Goal: Transaction & Acquisition: Obtain resource

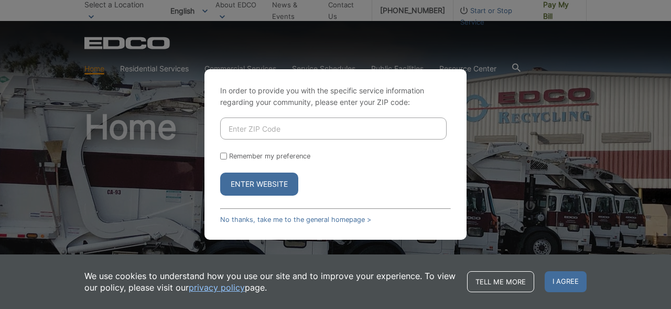
click at [253, 126] on input "Enter ZIP Code" at bounding box center [333, 129] width 227 height 22
type input "92104"
click at [255, 187] on button "Enter Website" at bounding box center [259, 184] width 78 height 23
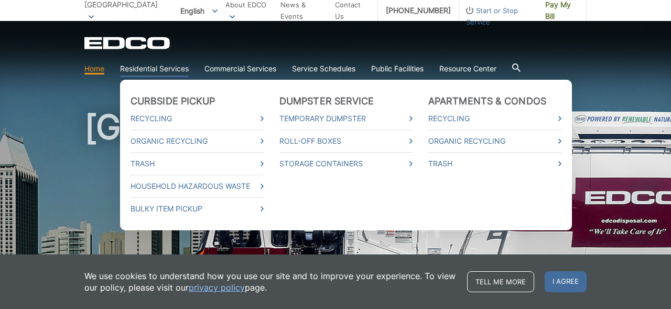
click at [177, 67] on link "Residential Services" at bounding box center [154, 69] width 69 height 12
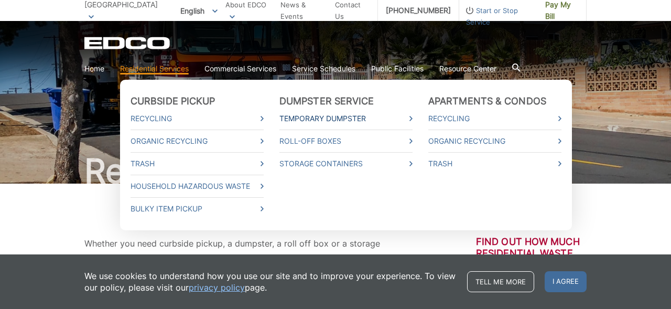
click at [330, 119] on link "Temporary Dumpster" at bounding box center [346, 119] width 133 height 12
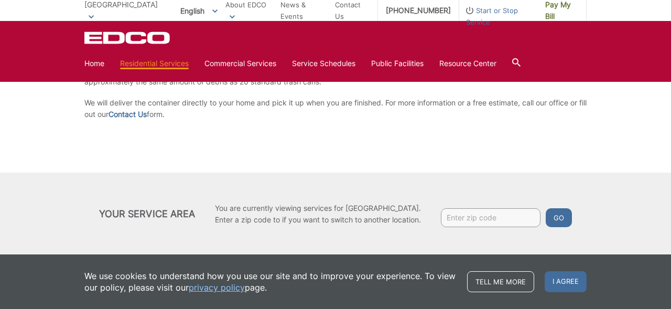
scroll to position [224, 0]
click at [457, 219] on input "Enter zip code" at bounding box center [491, 218] width 100 height 19
type input "92014"
click at [546, 209] on button "Go" at bounding box center [559, 218] width 26 height 19
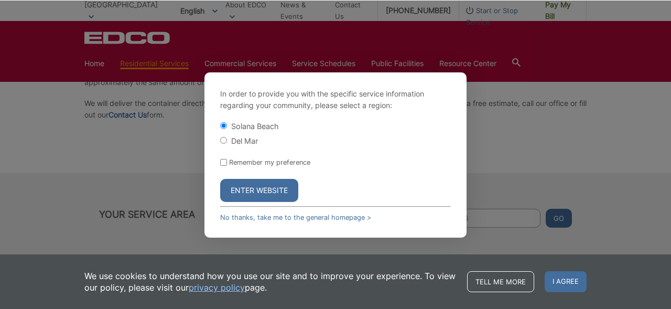
click at [254, 142] on label "Del Mar" at bounding box center [244, 140] width 27 height 9
click at [227, 142] on input "Del Mar" at bounding box center [223, 140] width 7 height 7
radio input "true"
click at [261, 188] on button "Enter Website" at bounding box center [259, 190] width 78 height 23
